Goal: Task Accomplishment & Management: Use online tool/utility

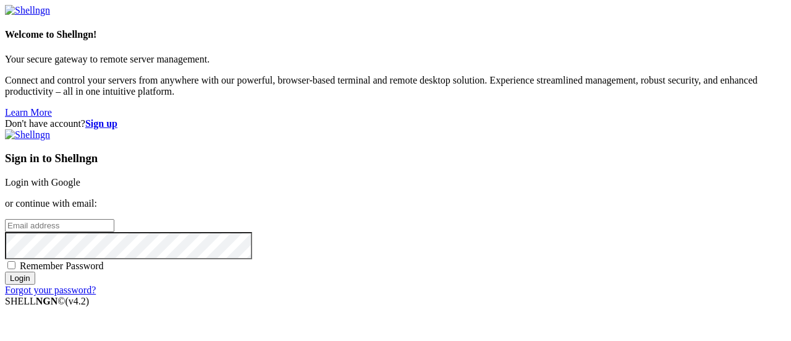
type input "[EMAIL_ADDRESS][DOMAIN_NAME]"
click at [35, 284] on input "Login" at bounding box center [20, 277] width 30 height 13
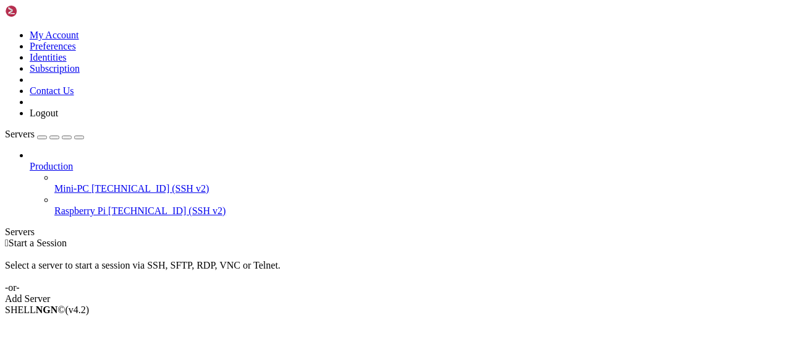
click at [91, 183] on span "[TECHNICAL_ID] (SSH v2)" at bounding box center [149, 188] width 117 height 11
click at [62, 325] on span "Connect" at bounding box center [46, 330] width 33 height 11
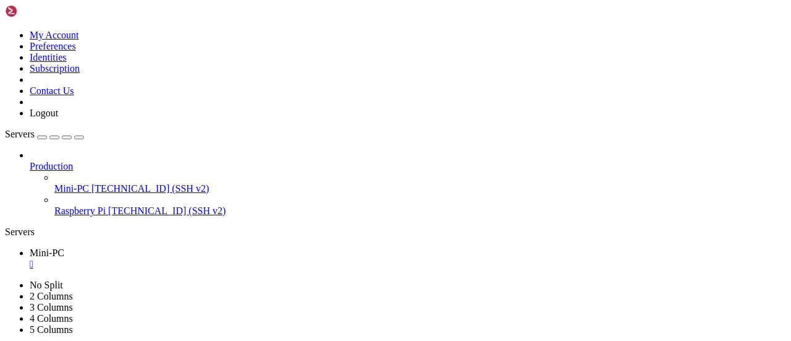
drag, startPoint x: 135, startPoint y: 45, endPoint x: 206, endPoint y: 99, distance: 89.5
click at [79, 137] on icon "button" at bounding box center [79, 137] width 0 height 0
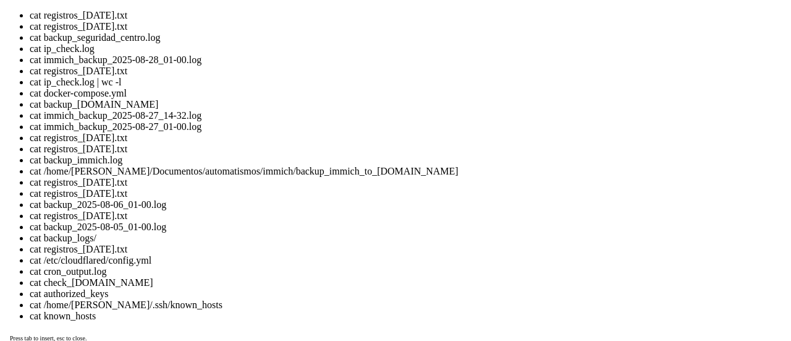
scroll to position [822, 0]
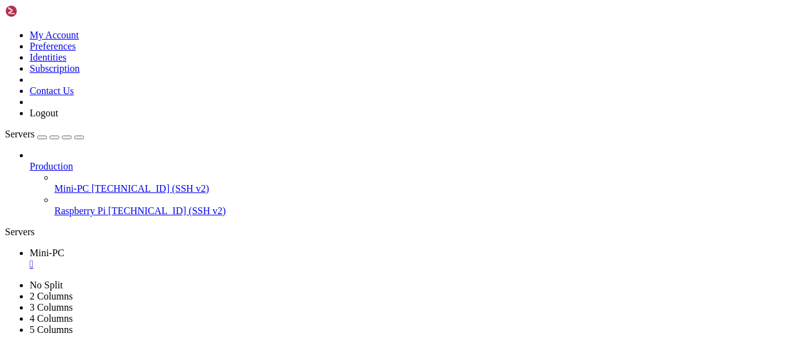
copy x-row "registros_[DATE].txt"
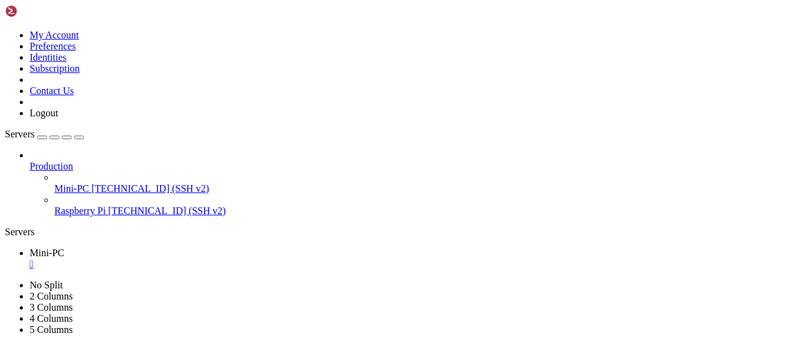
scroll to position [1187, 0]
click at [79, 258] on div "" at bounding box center [408, 263] width 756 height 11
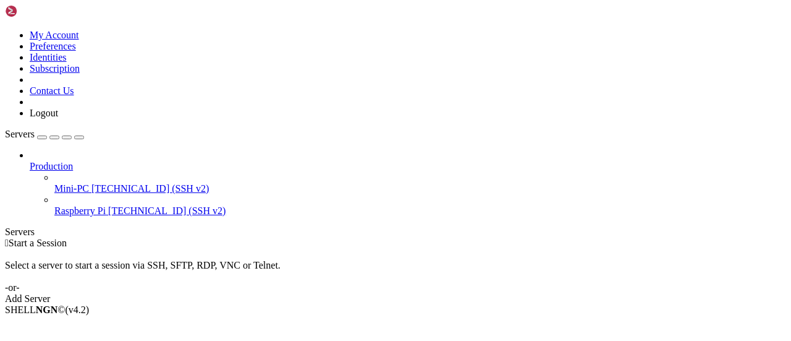
click at [12, 226] on div "Servers" at bounding box center [395, 231] width 781 height 11
click at [5, 30] on icon at bounding box center [5, 30] width 0 height 0
click at [58, 118] on link "Logout" at bounding box center [44, 113] width 28 height 11
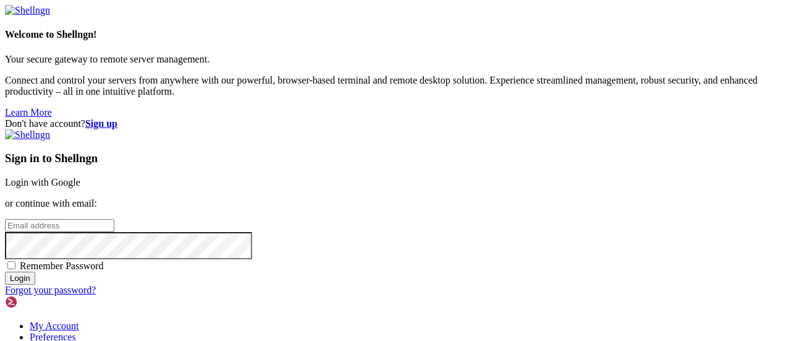
type input "[EMAIL_ADDRESS][DOMAIN_NAME]"
